Goal: Task Accomplishment & Management: Complete application form

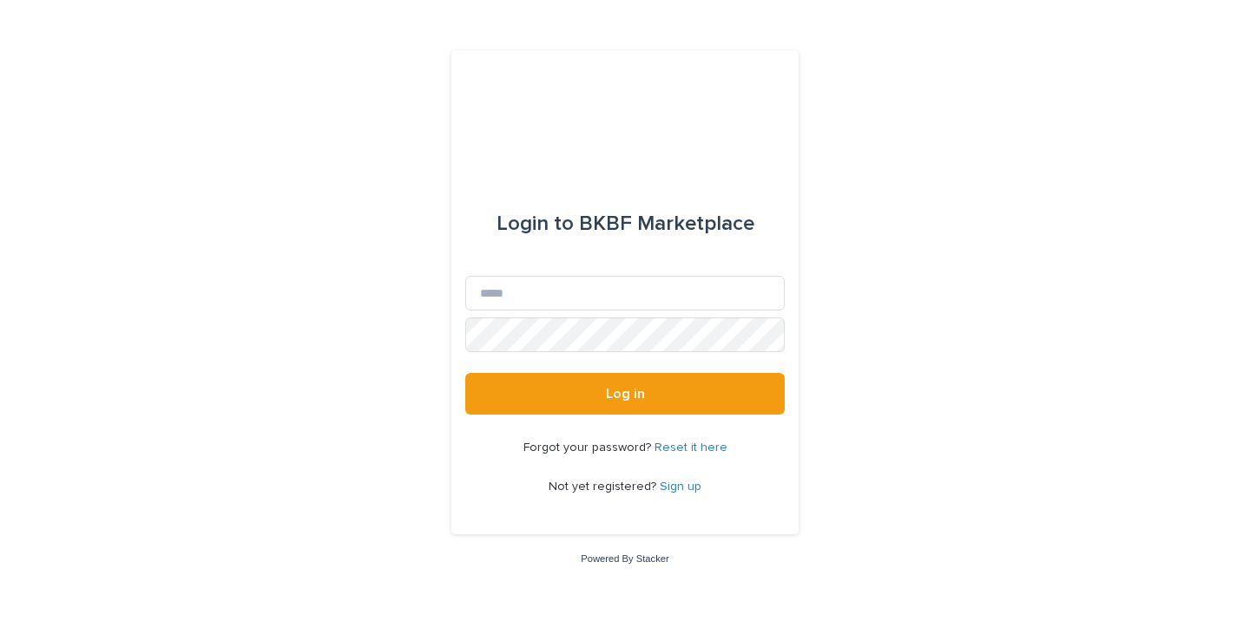
click at [681, 491] on link "Sign up" at bounding box center [681, 487] width 42 height 12
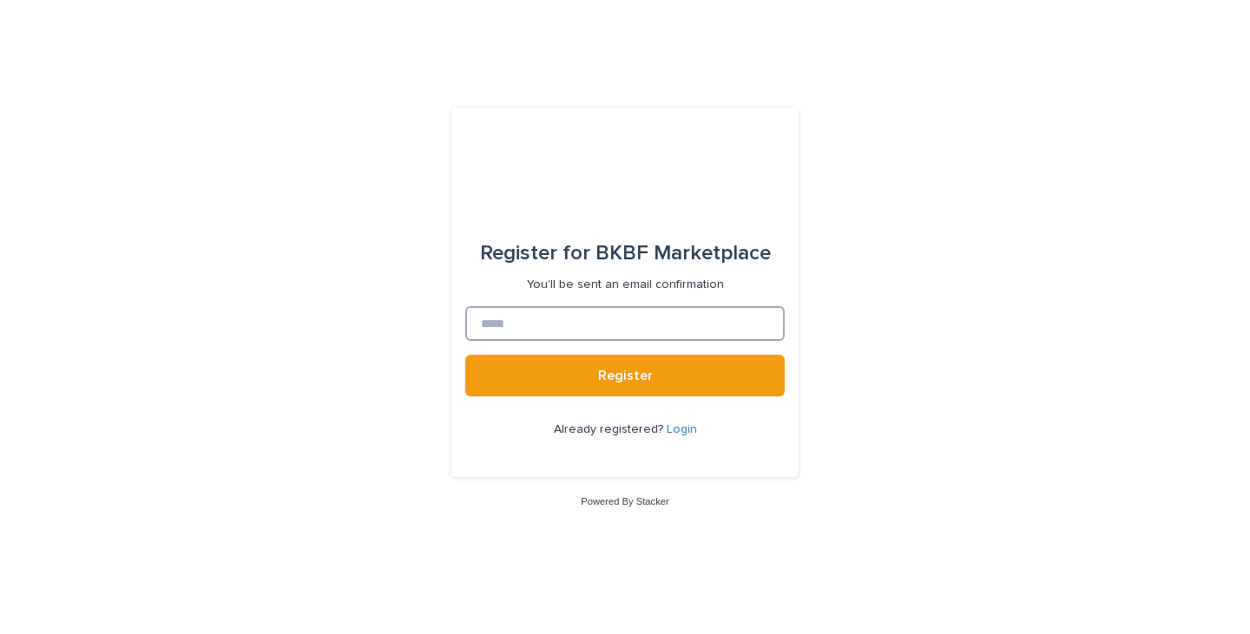
click at [562, 319] on input at bounding box center [624, 323] width 319 height 35
type input "**********"
click at [575, 364] on button "Register" at bounding box center [624, 376] width 319 height 42
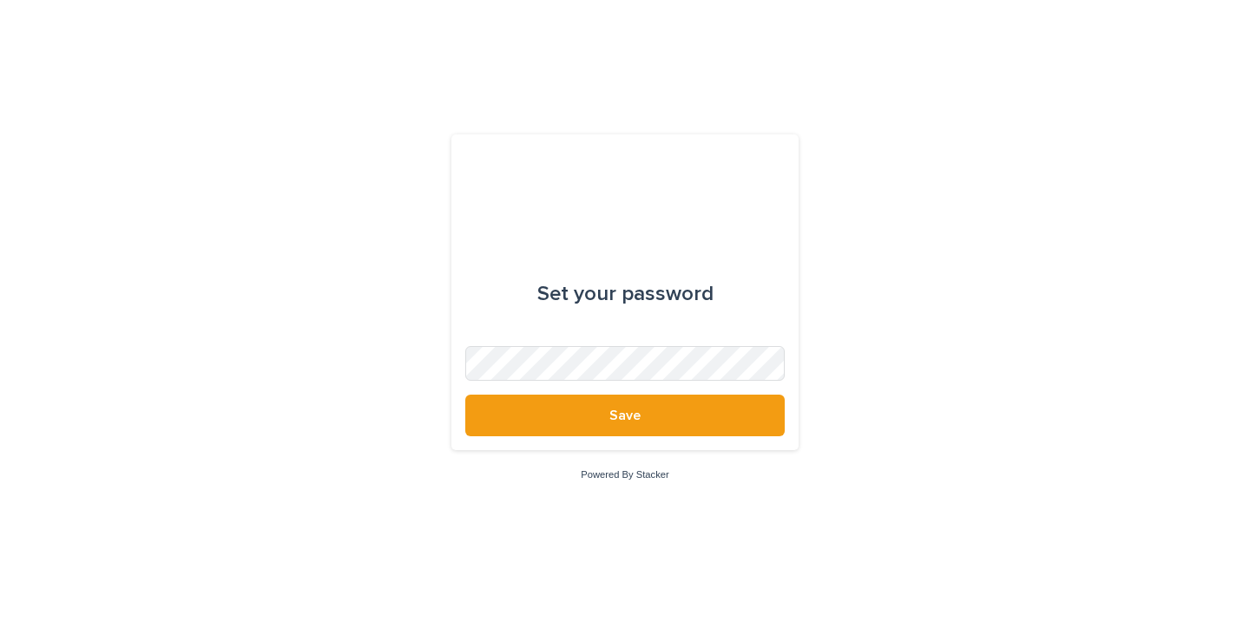
click at [636, 419] on span "Save" at bounding box center [624, 416] width 31 height 14
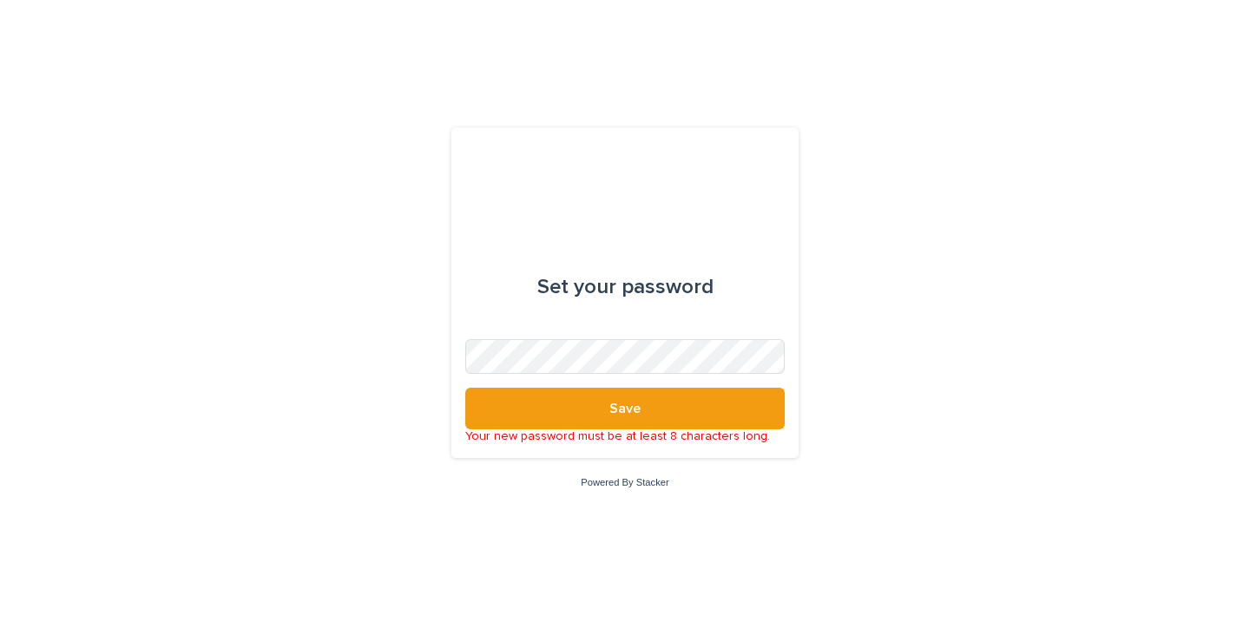
click at [598, 404] on button "Save" at bounding box center [624, 409] width 319 height 42
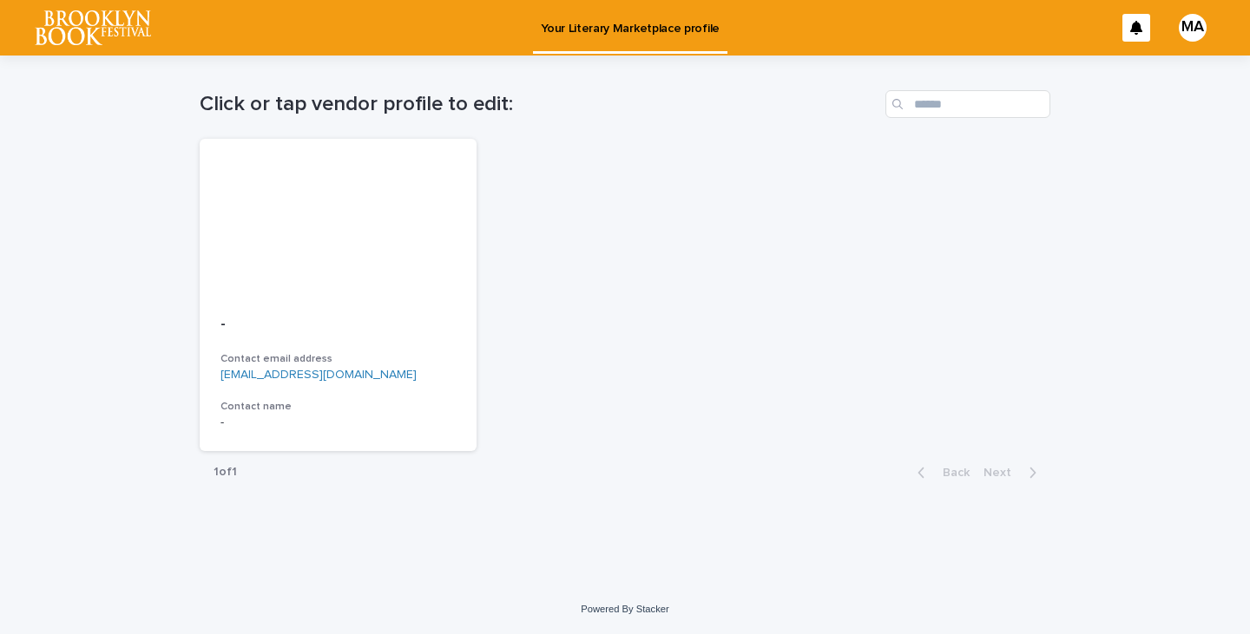
click at [1191, 30] on div "MA" at bounding box center [1193, 28] width 28 height 28
click at [1131, 76] on p "Log Out" at bounding box center [1175, 74] width 109 height 30
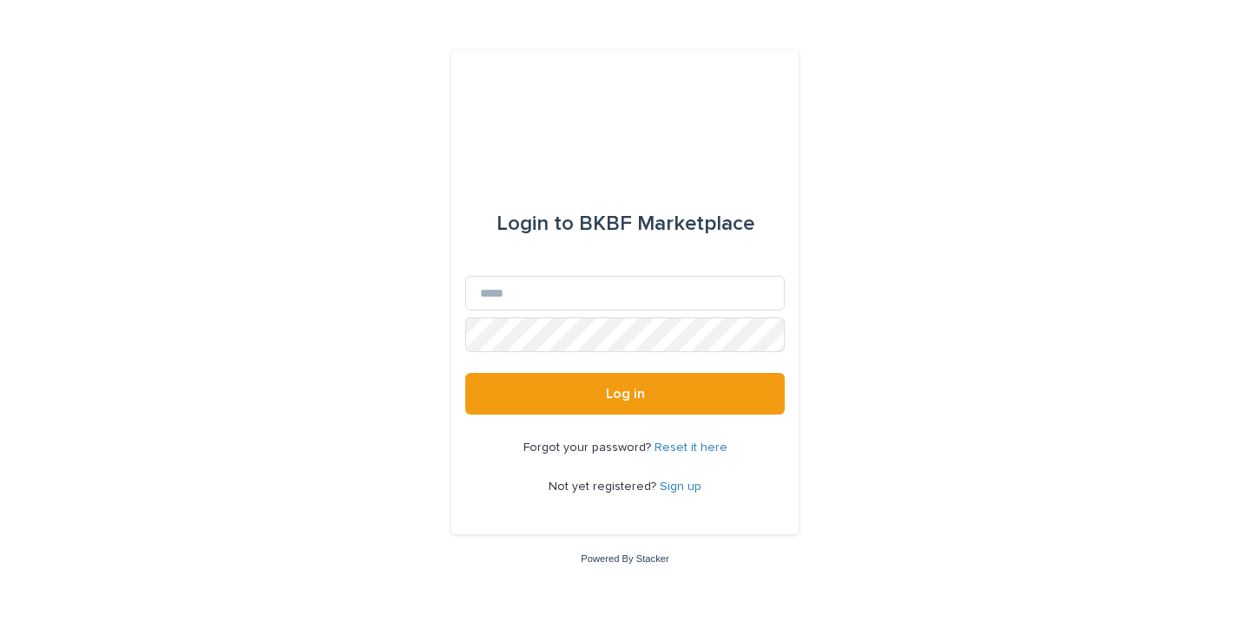
click at [673, 488] on link "Sign up" at bounding box center [681, 487] width 42 height 12
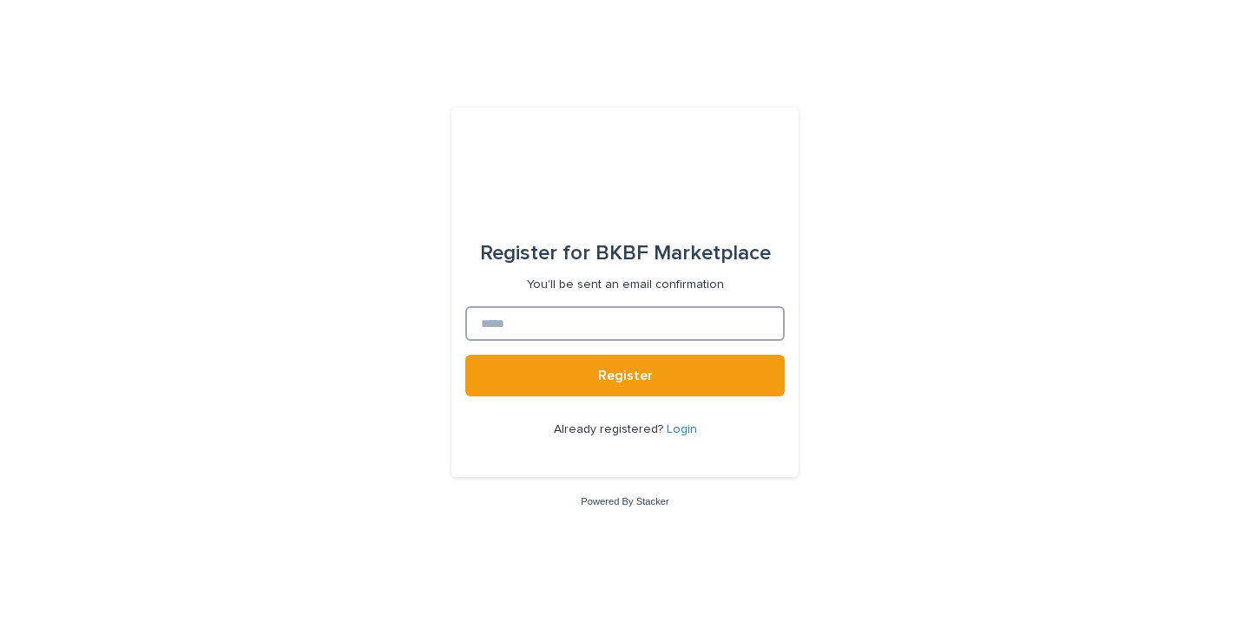
click at [582, 320] on input at bounding box center [624, 323] width 319 height 35
type input "**********"
click at [584, 377] on button "Register" at bounding box center [624, 376] width 319 height 42
